Goal: Task Accomplishment & Management: Complete application form

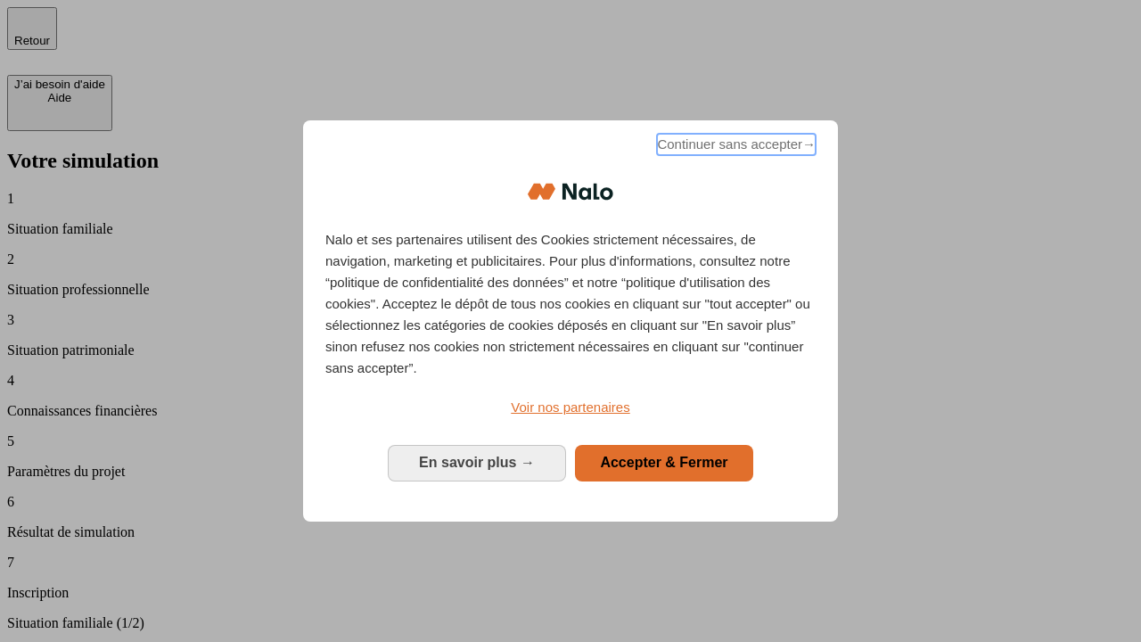
click at [735, 147] on span "Continuer sans accepter →" at bounding box center [736, 144] width 159 height 21
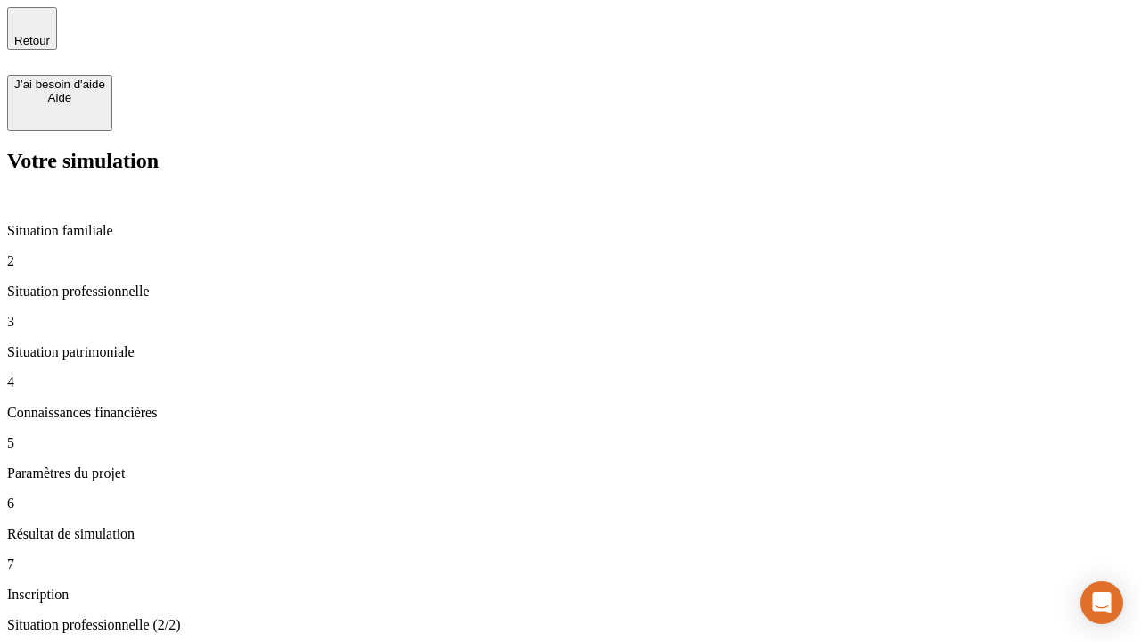
type input "30 000"
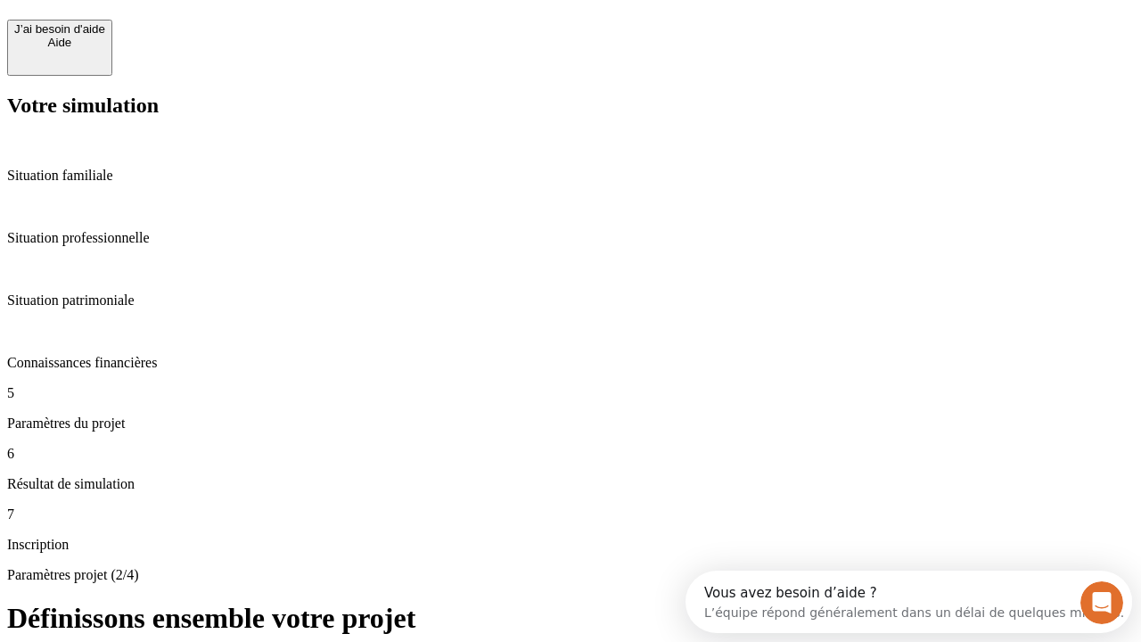
scroll to position [34, 0]
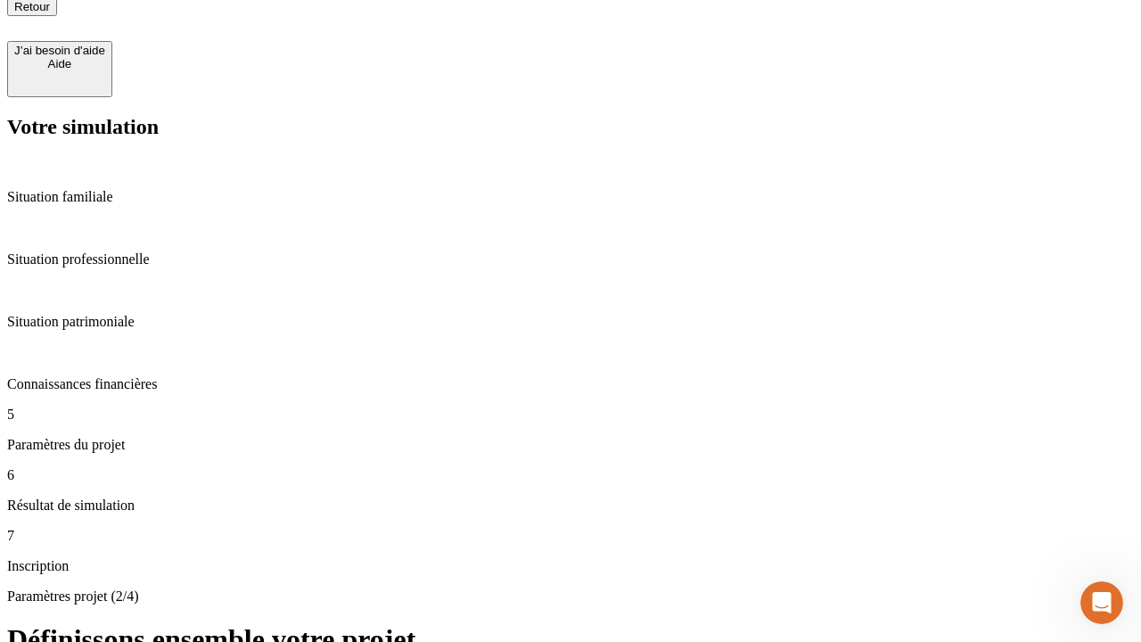
type input "25"
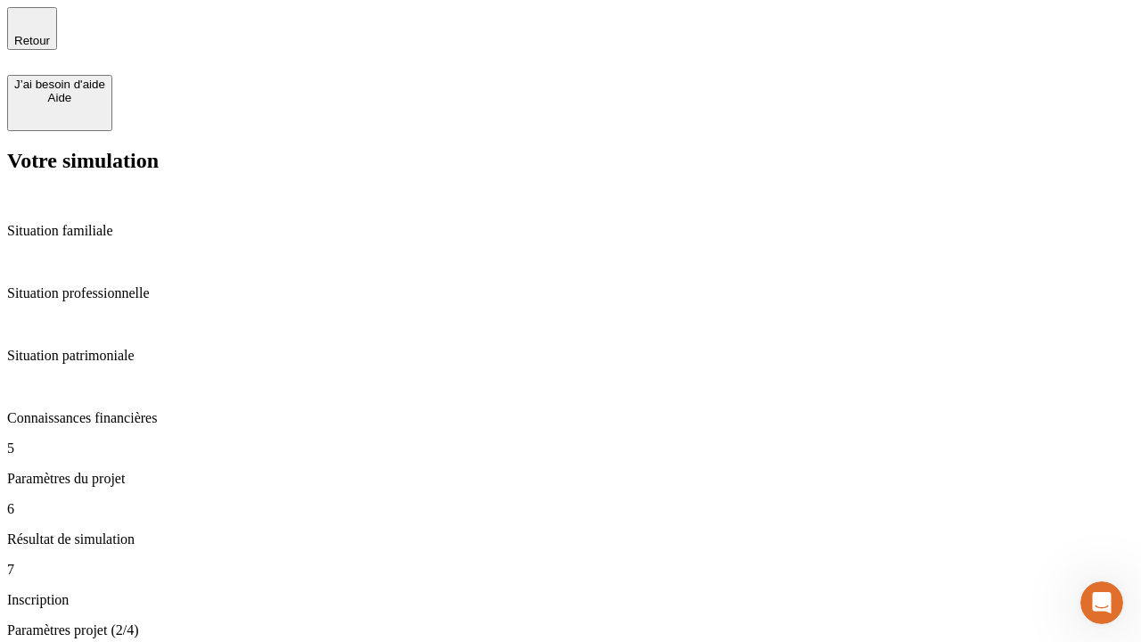
type input "64"
type input "1 000"
type input "640"
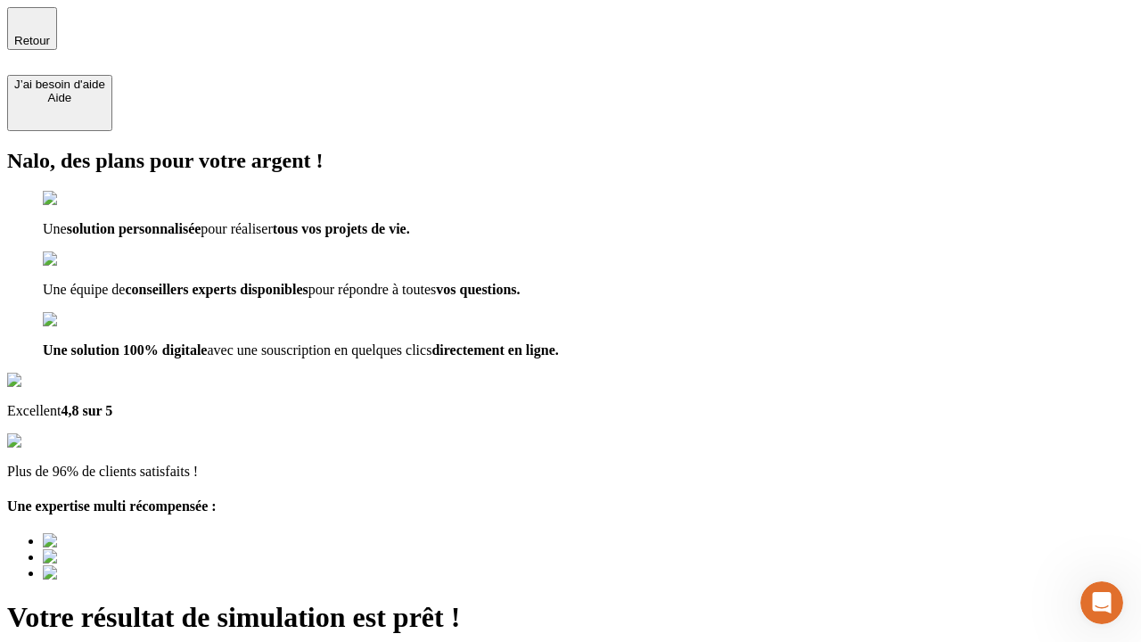
type input "[EMAIL_ADDRESS][PERSON_NAME][DOMAIN_NAME]"
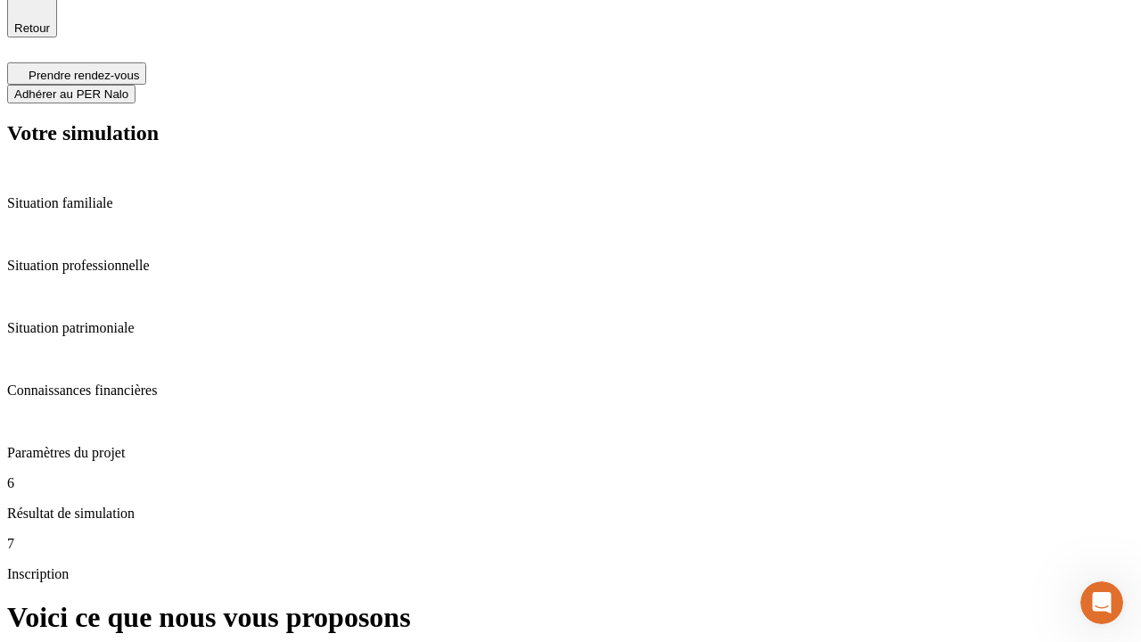
click at [128, 87] on span "Adhérer au PER Nalo" at bounding box center [71, 93] width 114 height 13
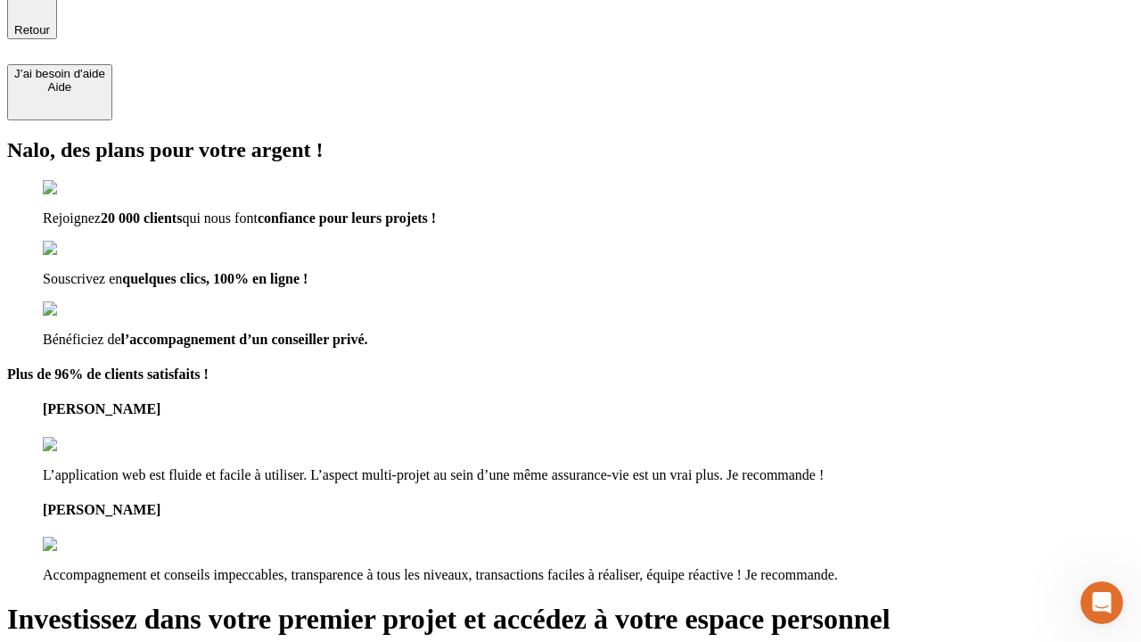
type input "[PERSON_NAME][EMAIL_ADDRESS][DOMAIN_NAME]"
